Goal: Task Accomplishment & Management: Manage account settings

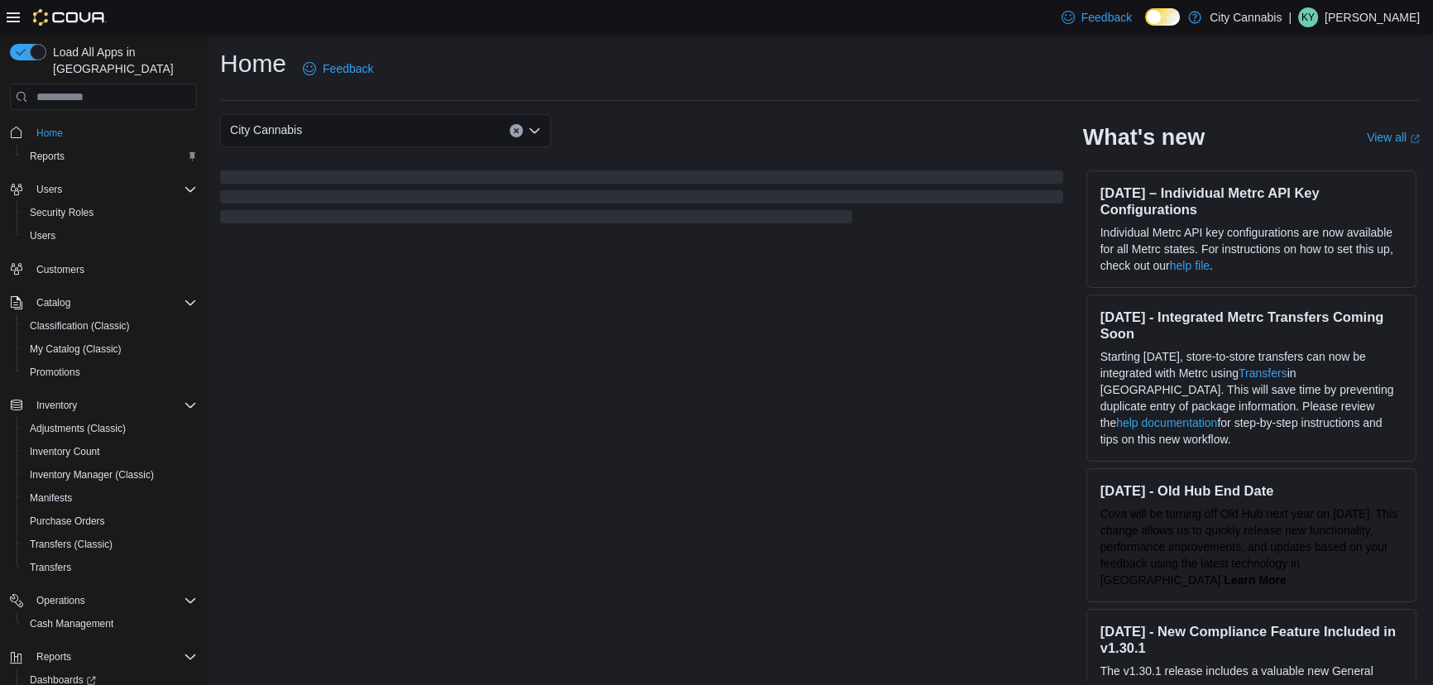
click at [1388, 17] on p "[PERSON_NAME]" at bounding box center [1372, 17] width 95 height 20
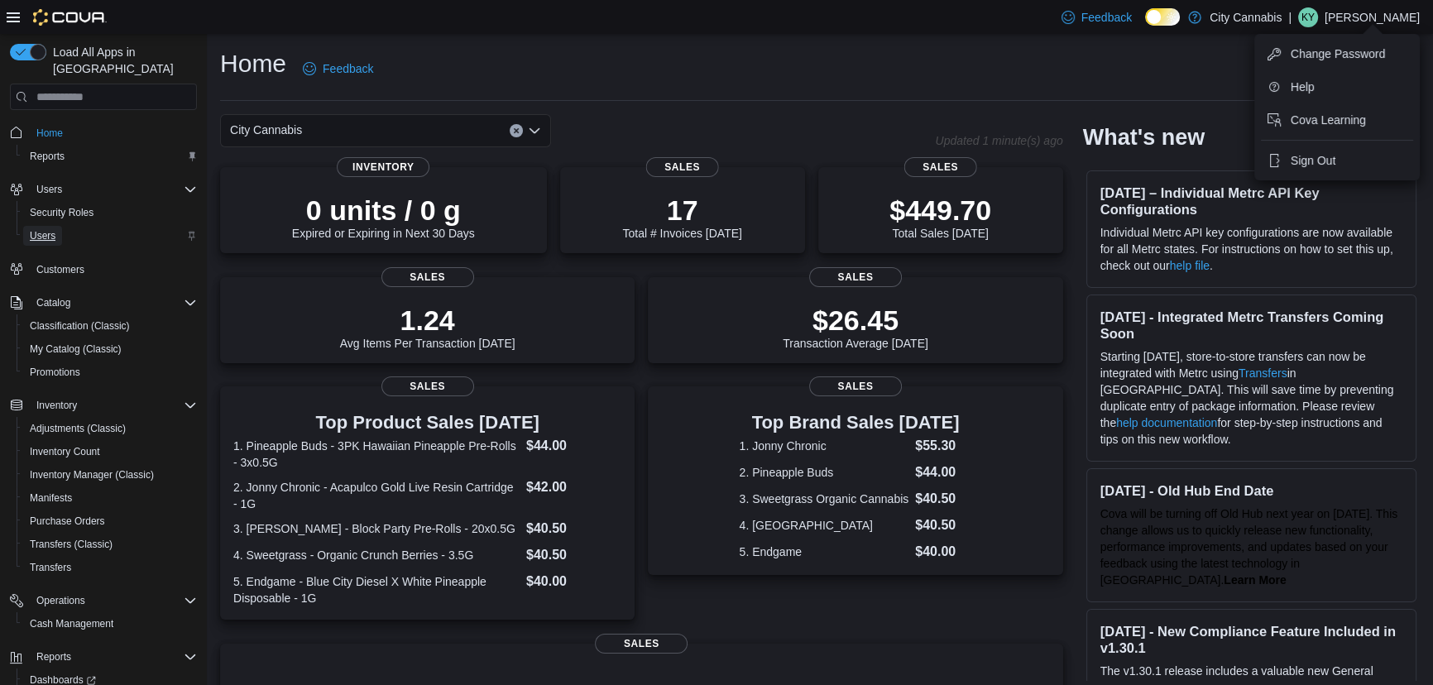
click at [50, 229] on span "Users" at bounding box center [43, 235] width 26 height 13
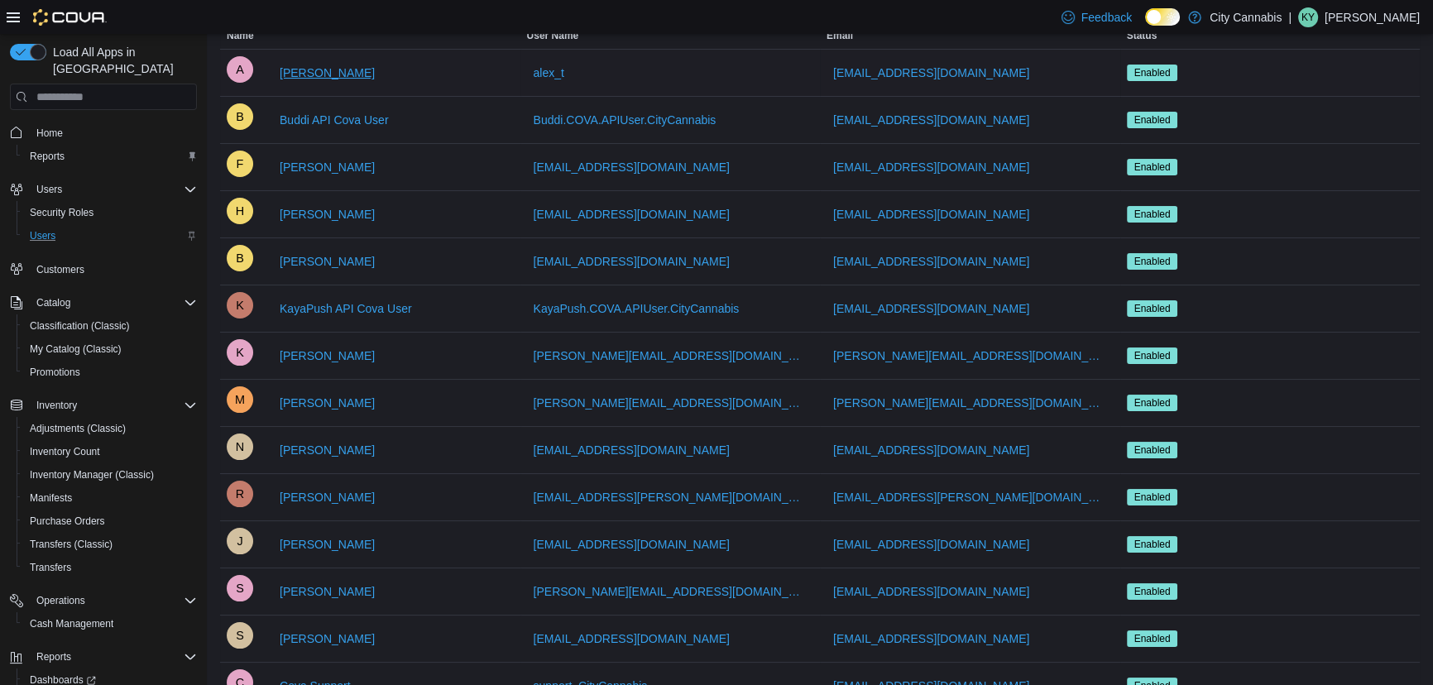
scroll to position [234, 0]
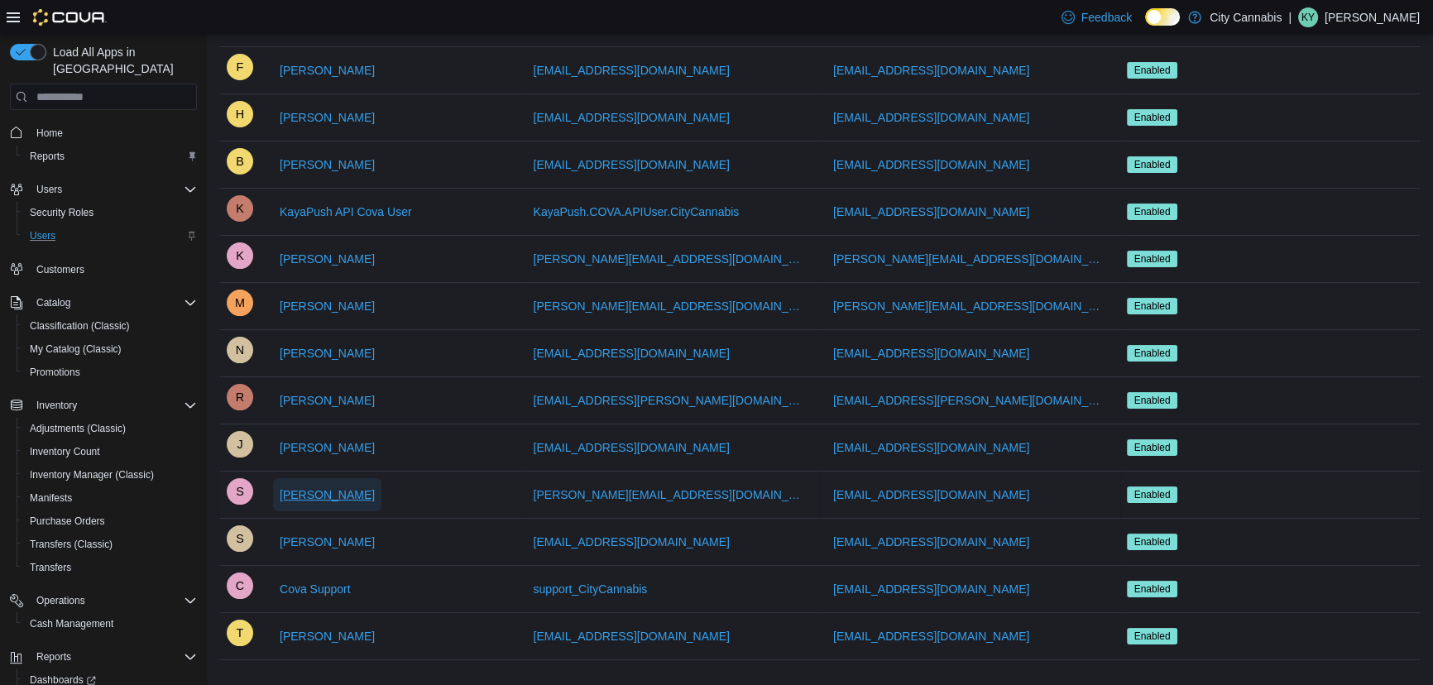
click at [343, 490] on span "[PERSON_NAME]" at bounding box center [327, 495] width 95 height 17
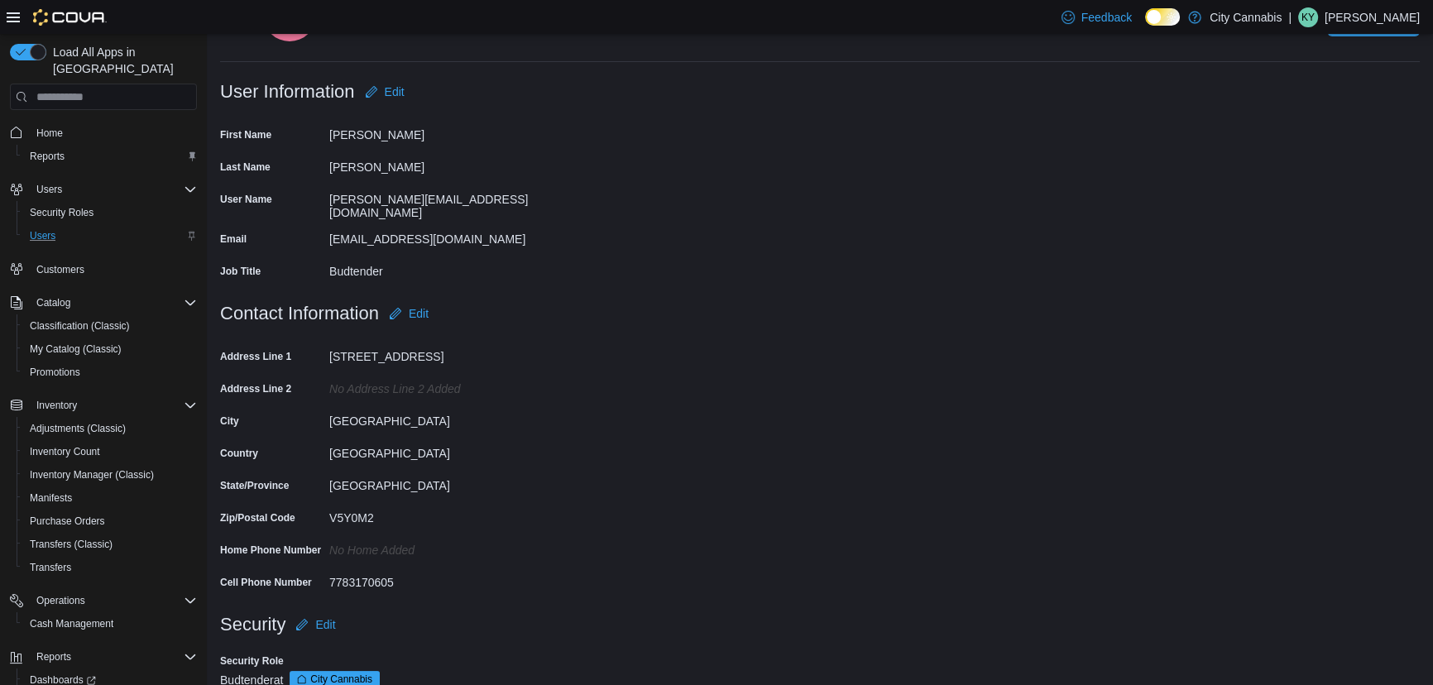
scroll to position [116, 0]
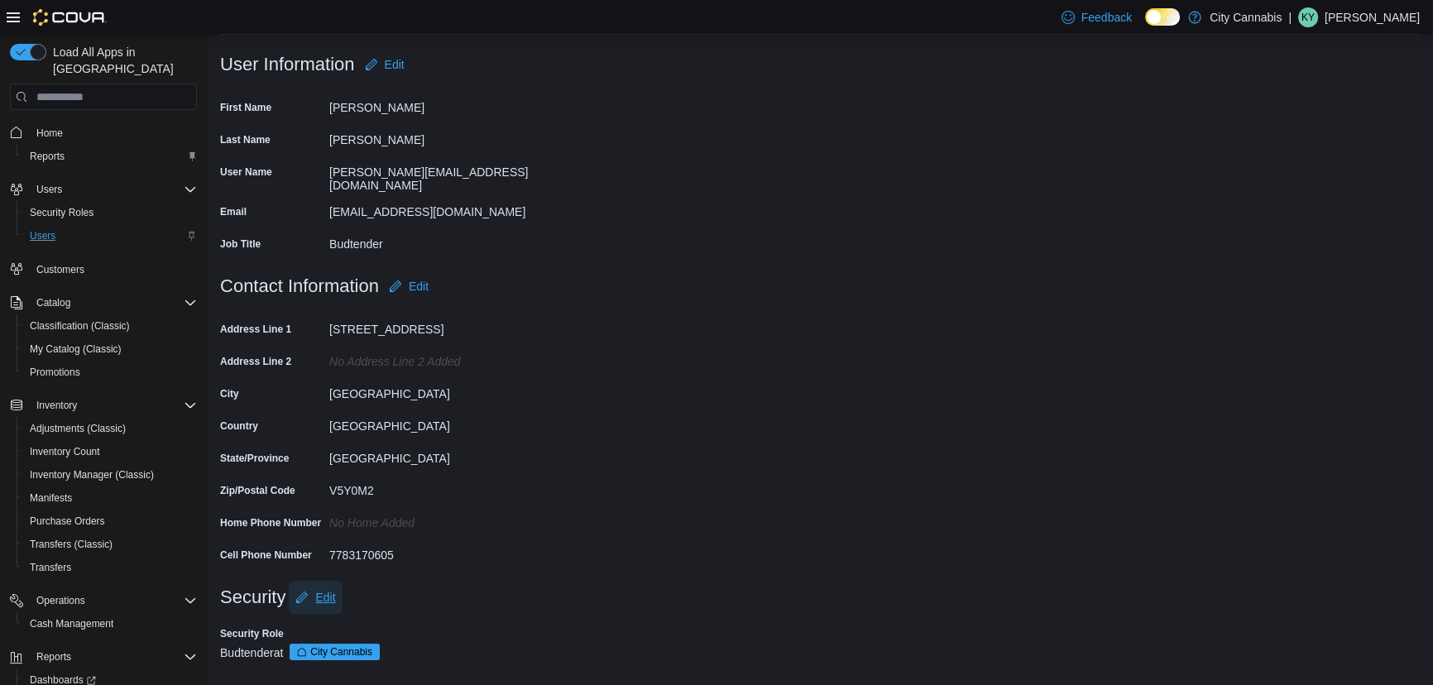
click at [317, 581] on span "Edit" at bounding box center [315, 597] width 40 height 33
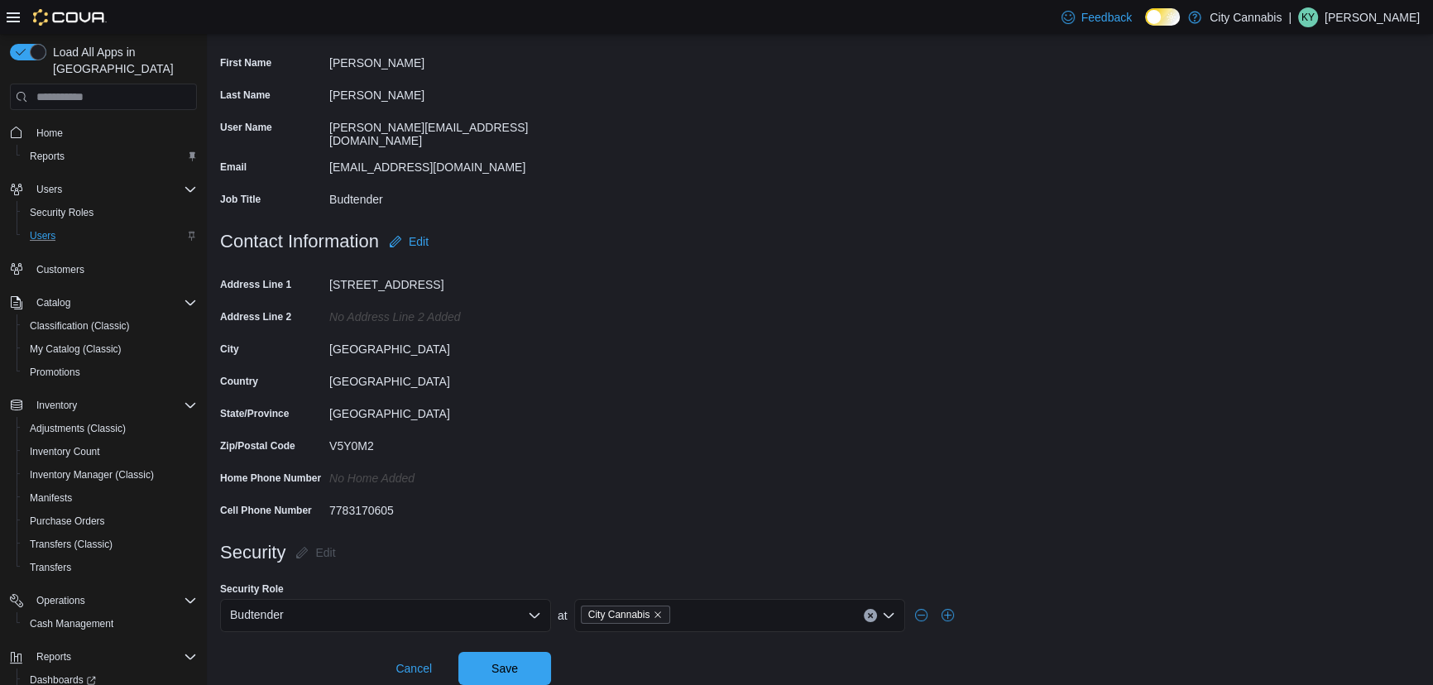
scroll to position [165, 0]
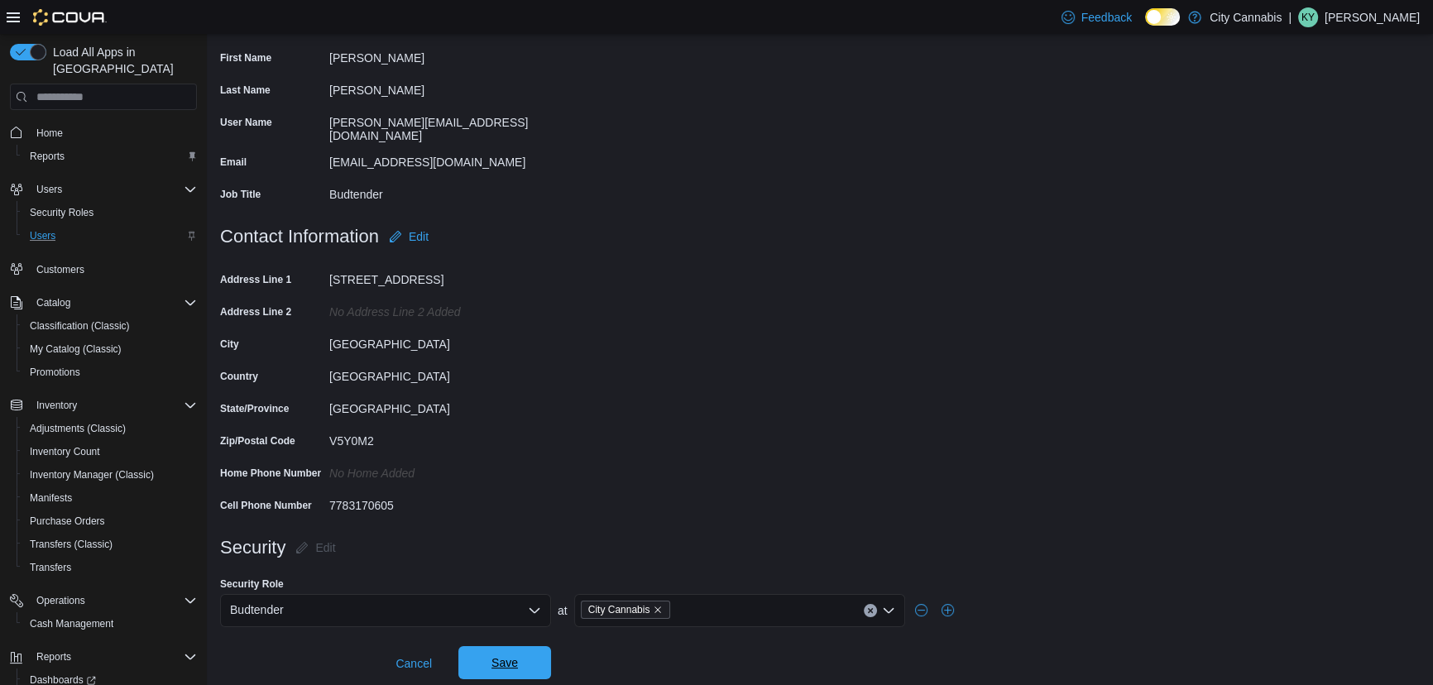
click at [494, 656] on span "Save" at bounding box center [504, 662] width 26 height 17
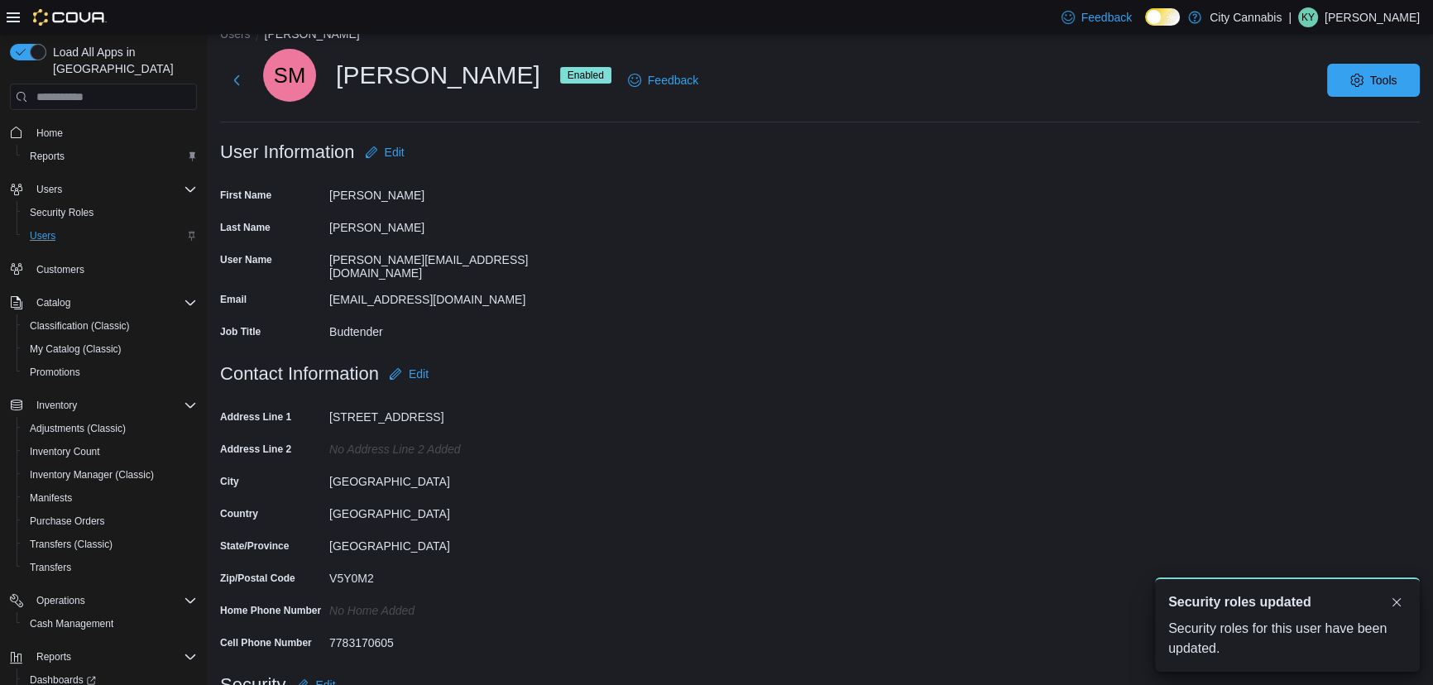
scroll to position [0, 0]
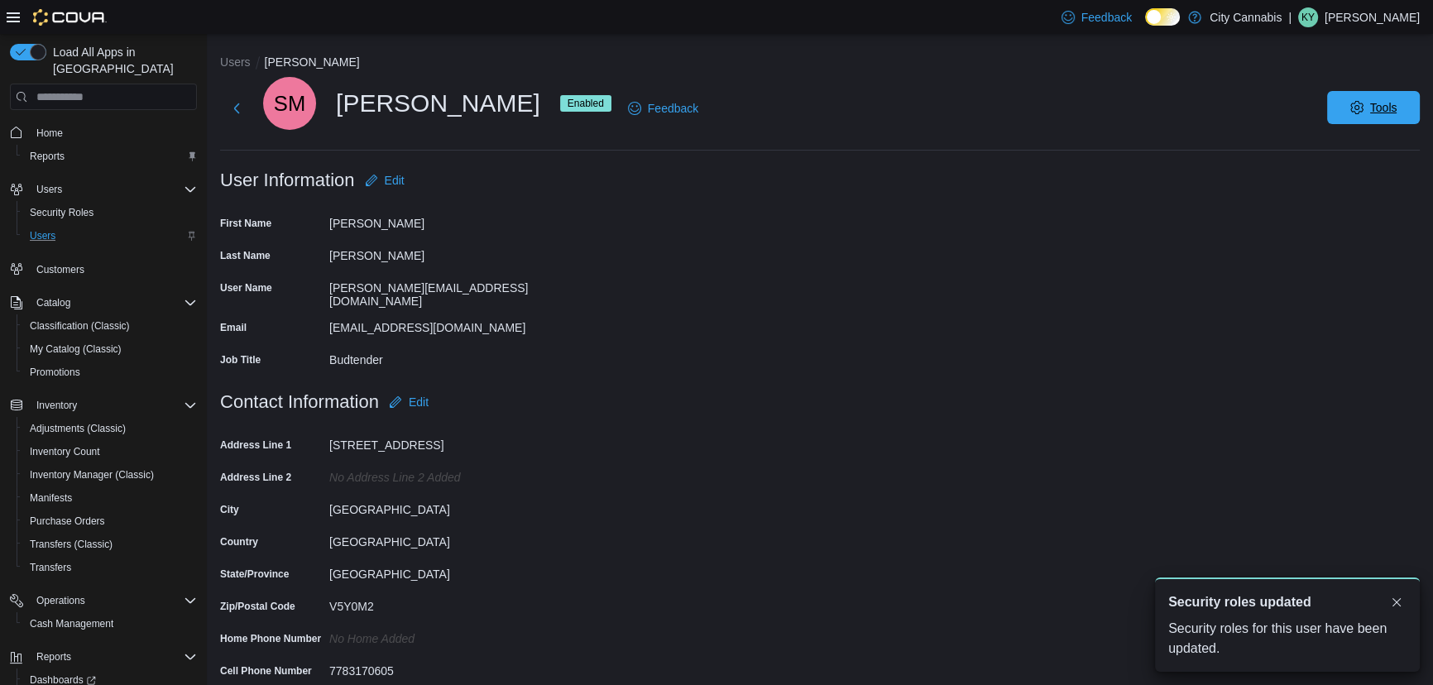
click at [1376, 113] on span "Tools" at bounding box center [1373, 107] width 73 height 33
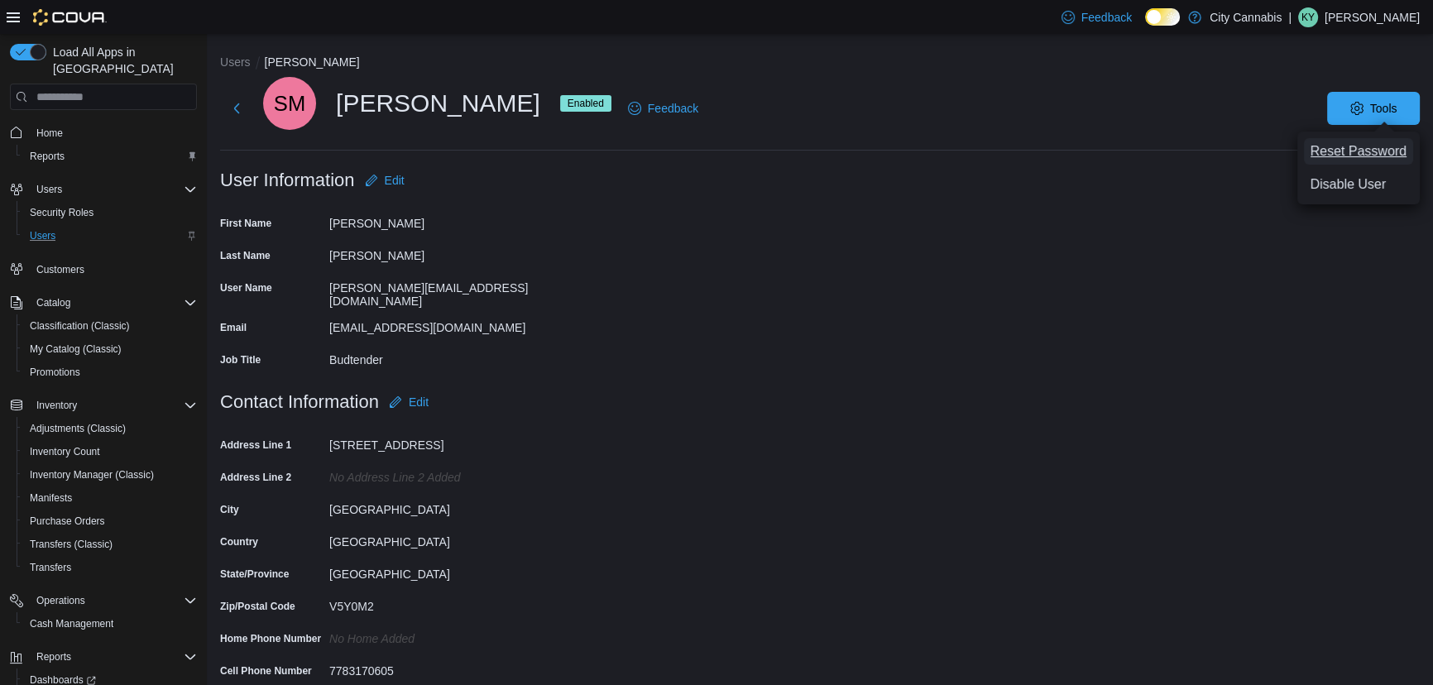
click at [1378, 154] on span "Reset Password" at bounding box center [1359, 151] width 97 height 20
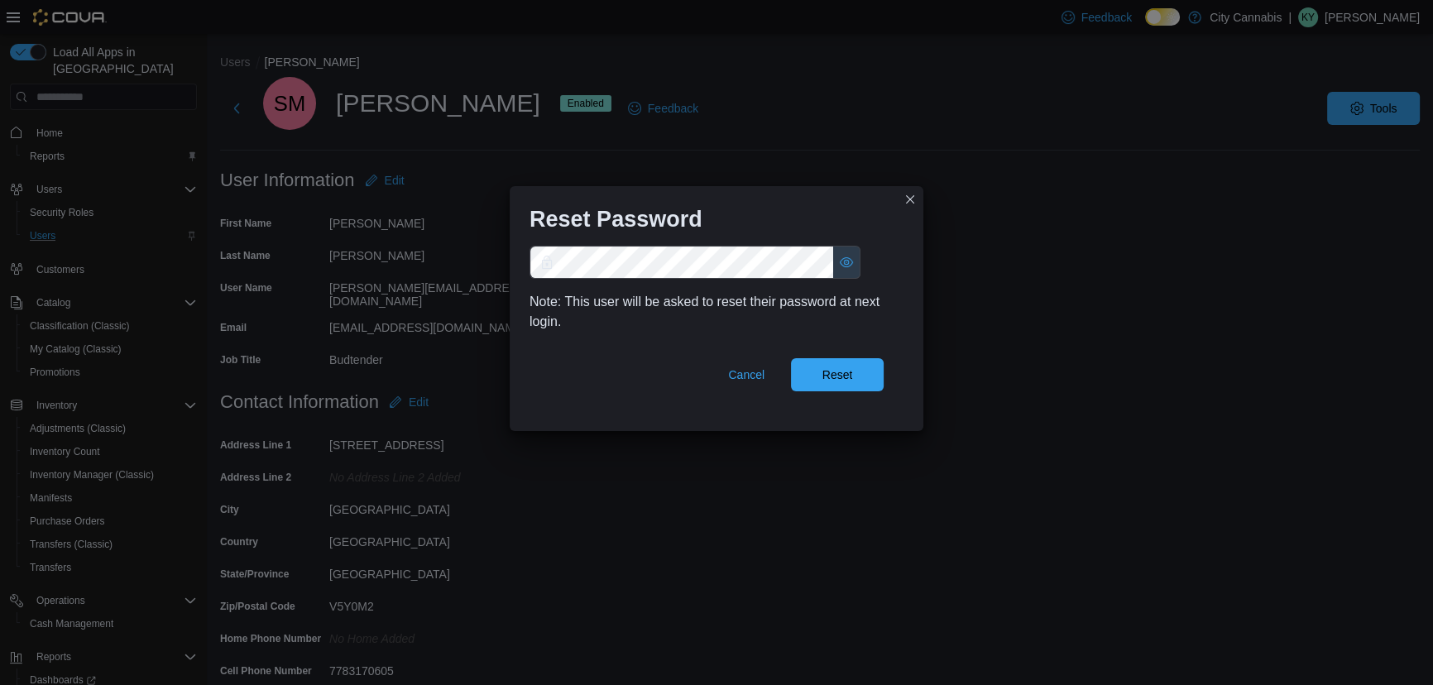
click at [840, 257] on button "Show password as plain text. Note: this will visually expose your password on t…" at bounding box center [846, 262] width 26 height 31
click at [851, 374] on span "Reset" at bounding box center [837, 374] width 31 height 17
